Goal: Task Accomplishment & Management: Manage account settings

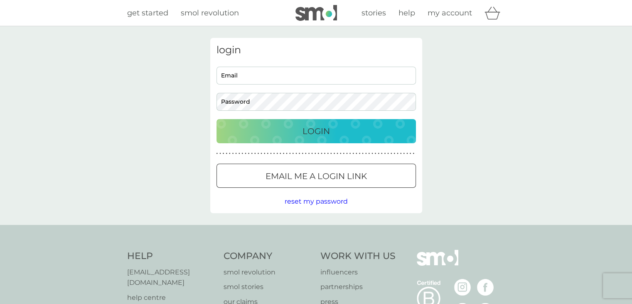
type input "lindsaydavidson00@hotmail.com"
click at [313, 126] on p "Login" at bounding box center [316, 130] width 27 height 13
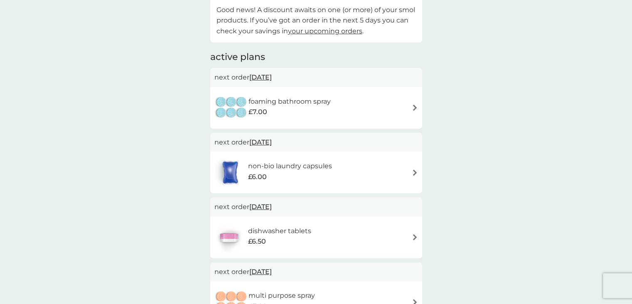
scroll to position [166, 0]
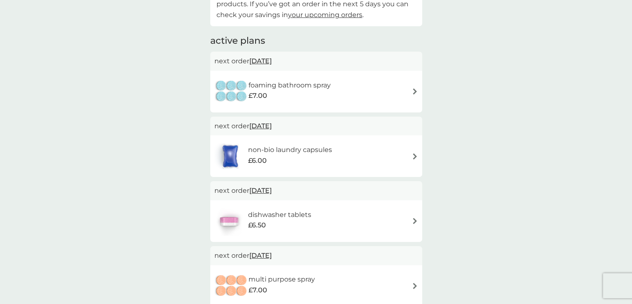
click at [264, 126] on span "[DATE]" at bounding box center [261, 126] width 22 height 16
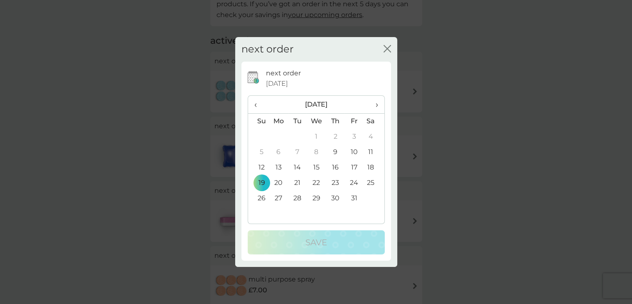
click at [262, 197] on td "26" at bounding box center [258, 197] width 21 height 15
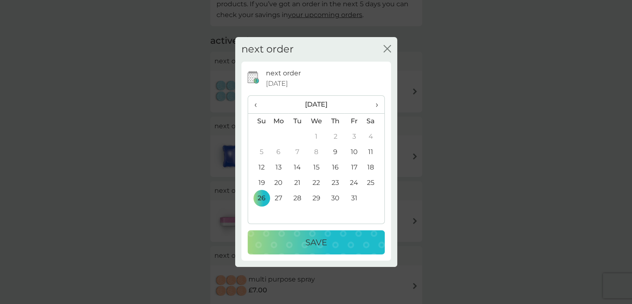
click at [295, 238] on div "Save" at bounding box center [316, 241] width 121 height 13
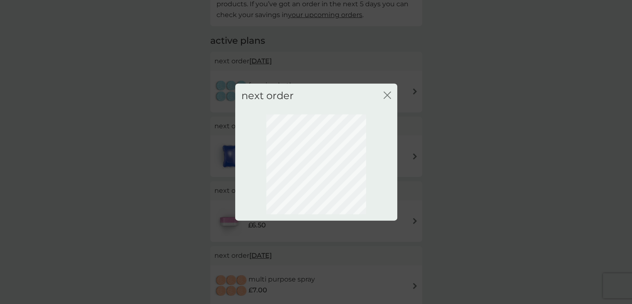
scroll to position [45, 0]
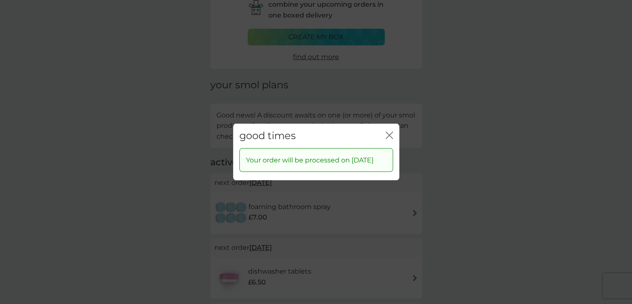
drag, startPoint x: 386, startPoint y: 130, endPoint x: 355, endPoint y: 160, distance: 43.5
click at [386, 131] on icon "close" at bounding box center [389, 134] width 7 height 7
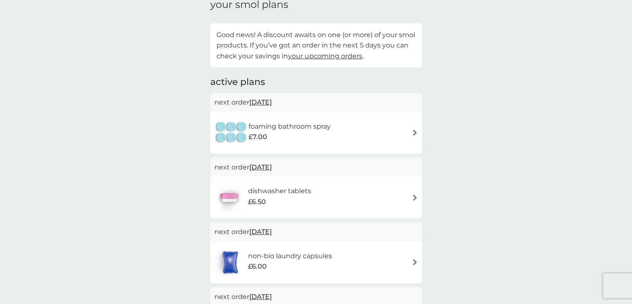
scroll to position [211, 0]
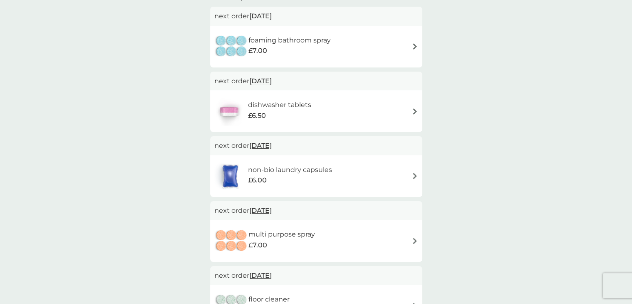
click at [270, 79] on span "[DATE]" at bounding box center [261, 81] width 22 height 16
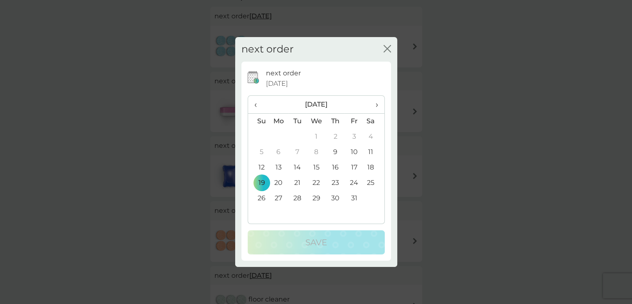
click at [260, 196] on td "26" at bounding box center [258, 197] width 21 height 15
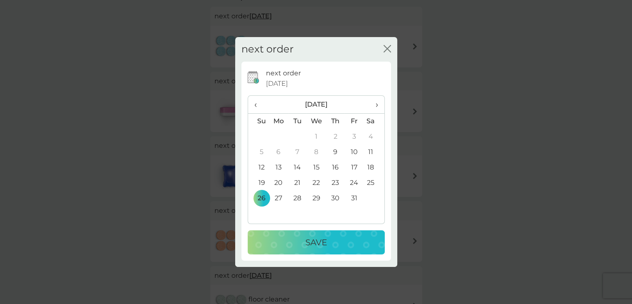
click at [319, 241] on p "Save" at bounding box center [317, 241] width 22 height 13
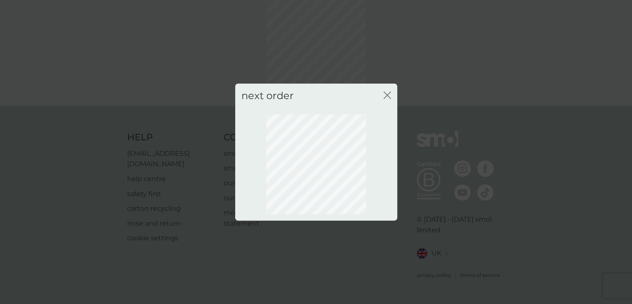
scroll to position [45, 0]
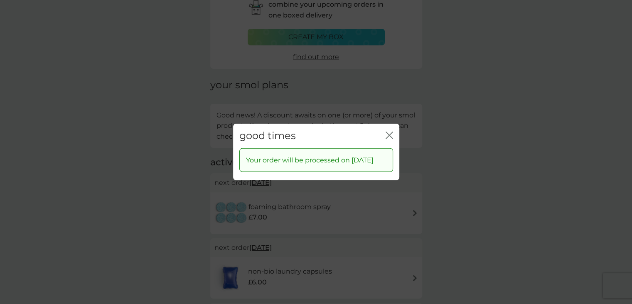
click at [390, 131] on icon "close" at bounding box center [389, 134] width 7 height 7
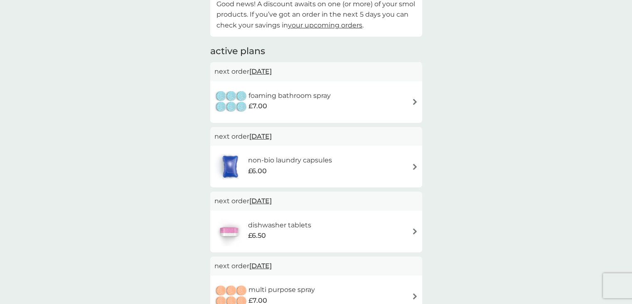
scroll to position [0, 0]
